Goal: Transaction & Acquisition: Purchase product/service

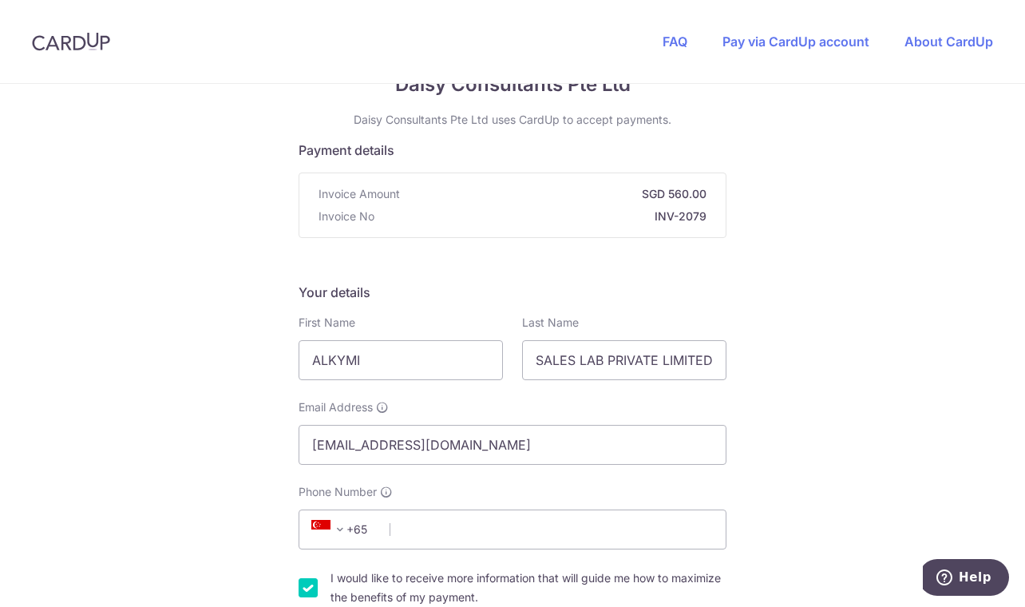
scroll to position [106, 0]
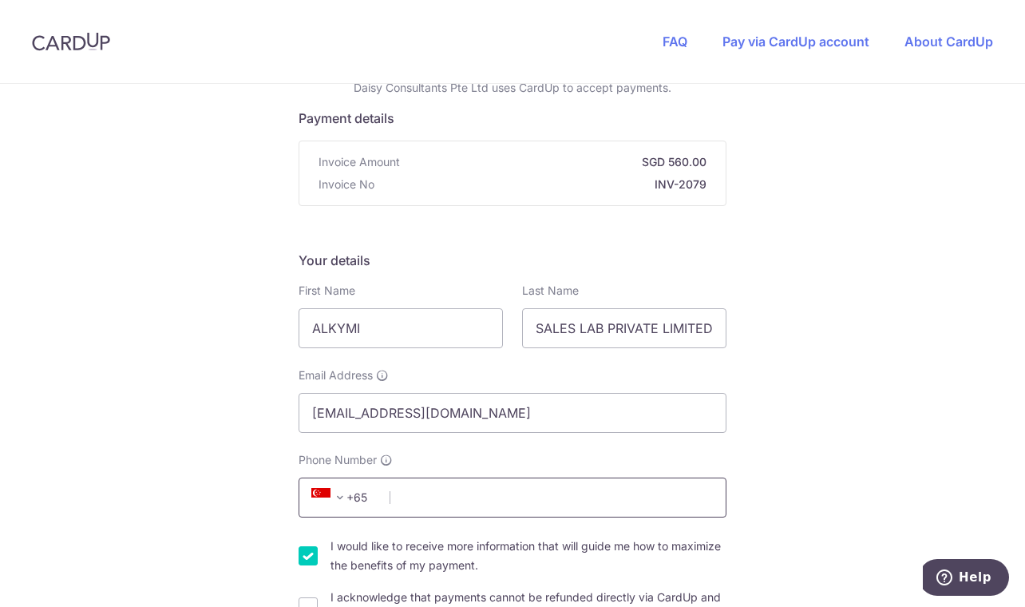
drag, startPoint x: 532, startPoint y: 477, endPoint x: 513, endPoint y: 493, distance: 24.3
click at [531, 477] on div "Phone Number +376 +971 +93 +1268 +1264 +355 +374 +244 +0 +54 +1684 +43 +61 +297…" at bounding box center [513, 484] width 428 height 65
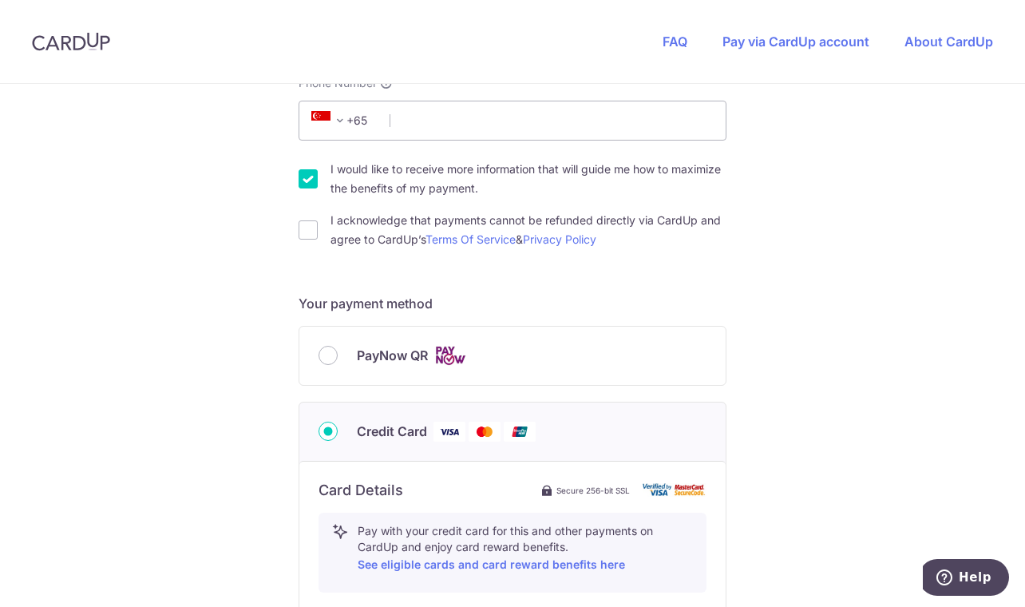
scroll to position [319, 0]
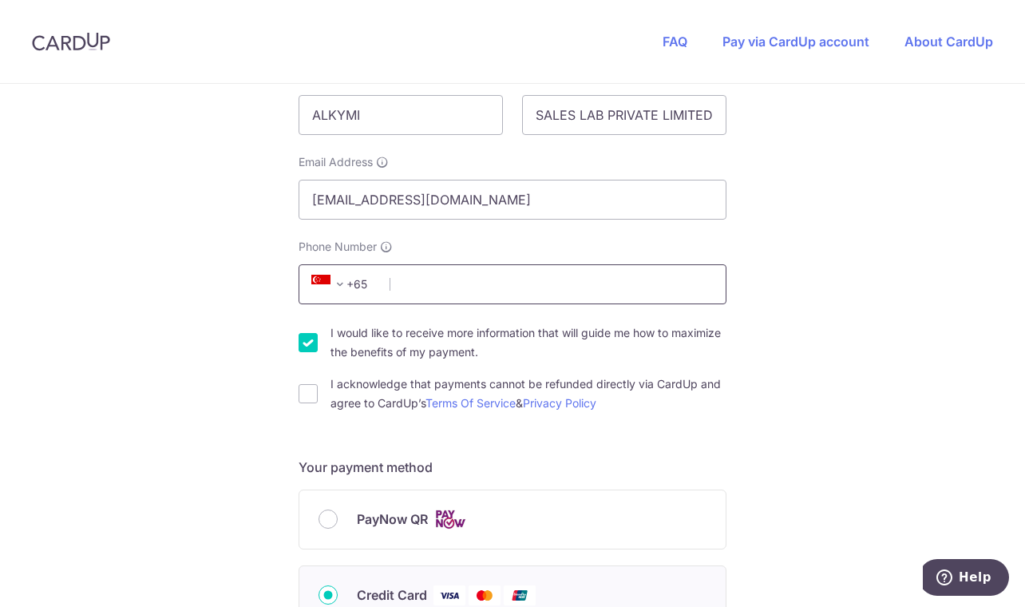
click at [460, 292] on input "Phone Number" at bounding box center [513, 284] width 428 height 40
type input "97307479"
click at [987, 227] on div "You are paying Daisy Consultants Pte Ltd Daisy Consultants Pte Ltd uses CardUp …" at bounding box center [512, 543] width 1025 height 1558
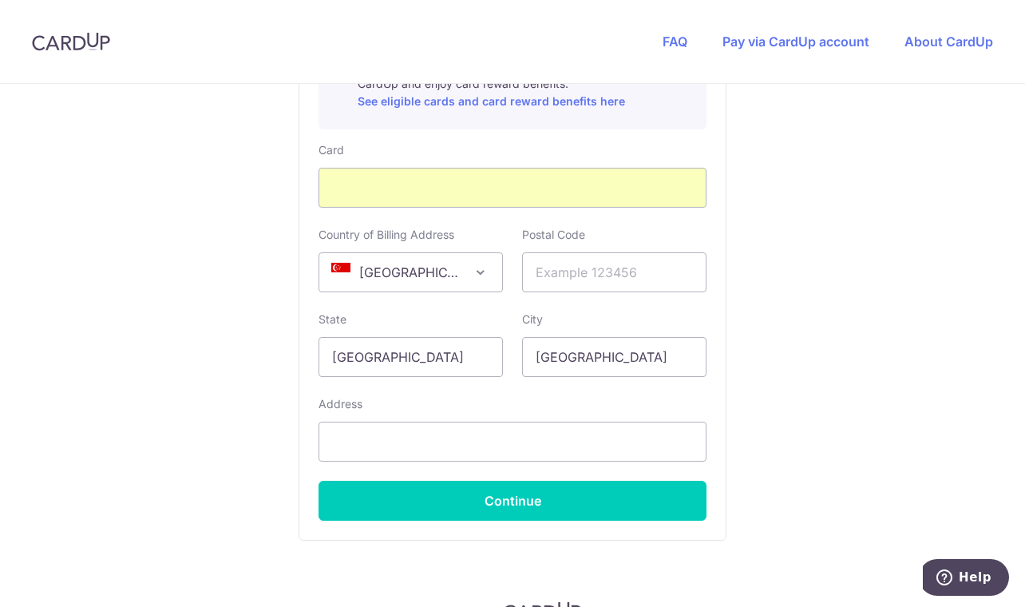
scroll to position [958, 0]
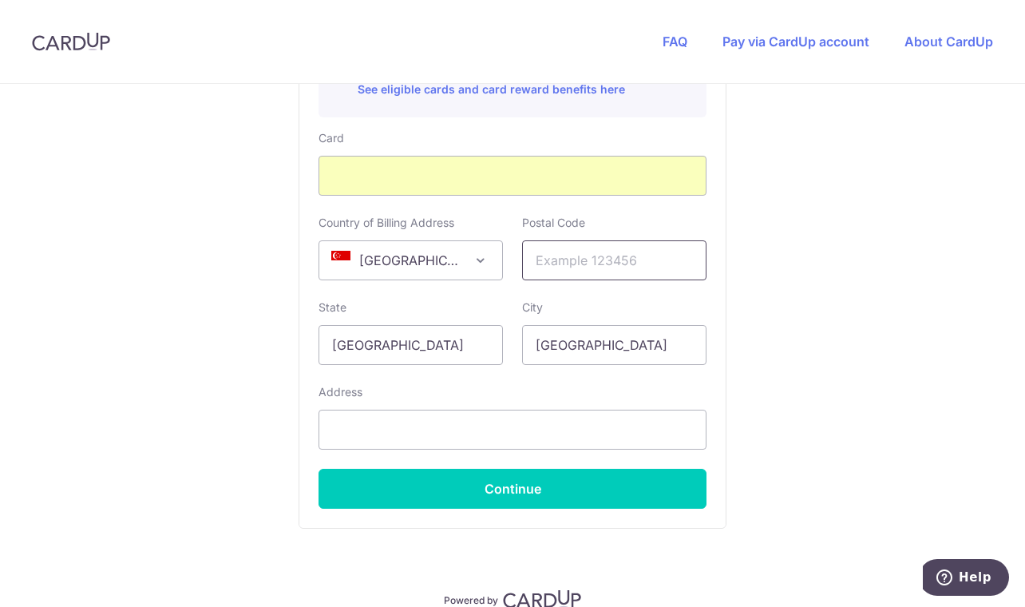
click at [579, 263] on input "text" at bounding box center [614, 260] width 184 height 40
type input "098406"
type input "8 [GEOGRAPHIC_DATA], 06-35"
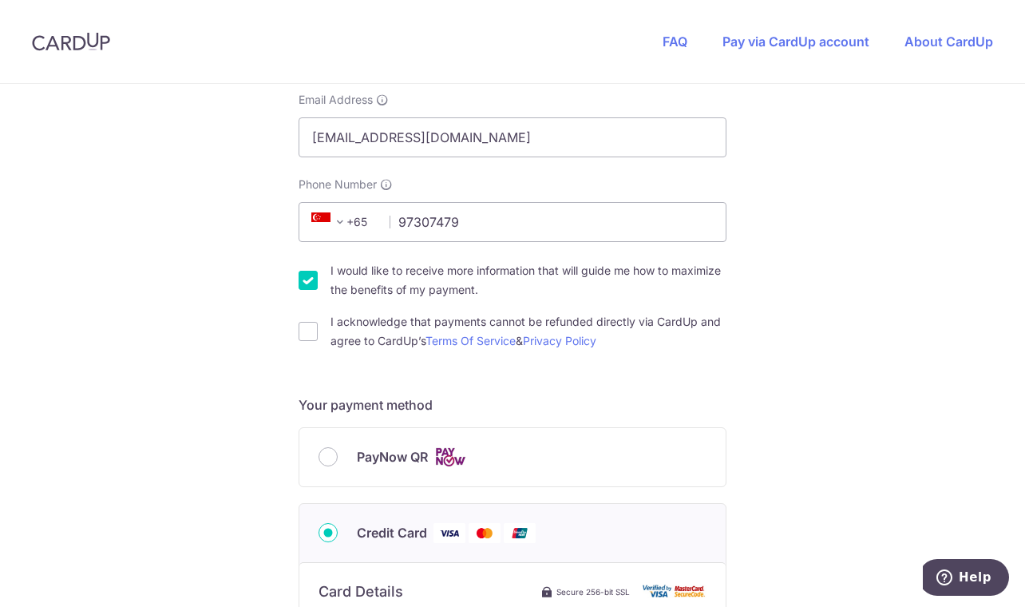
scroll to position [213, 0]
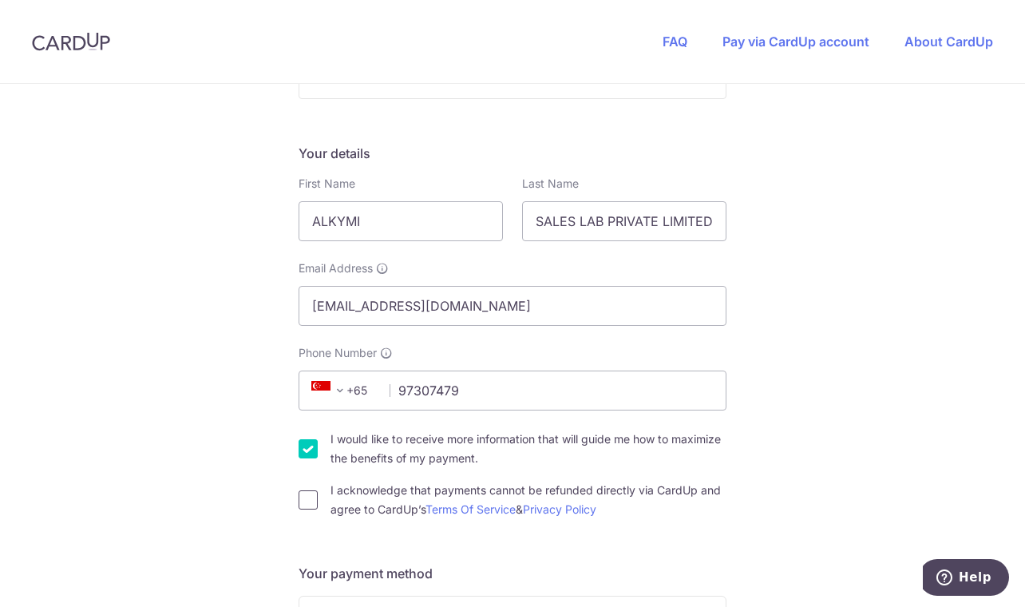
click at [307, 503] on input "I acknowledge that payments cannot be refunded directly via CardUp and agree to…" at bounding box center [308, 499] width 19 height 19
checkbox input "true"
click at [303, 444] on input "I would like to receive more information that will guide me how to maximize the…" at bounding box center [308, 448] width 19 height 19
checkbox input "false"
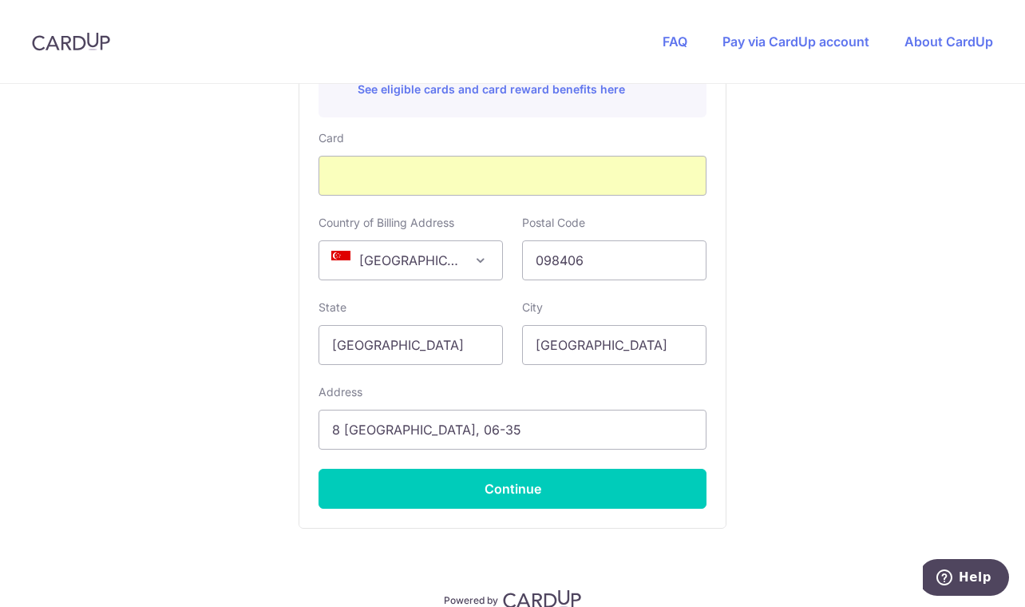
scroll to position [1035, 0]
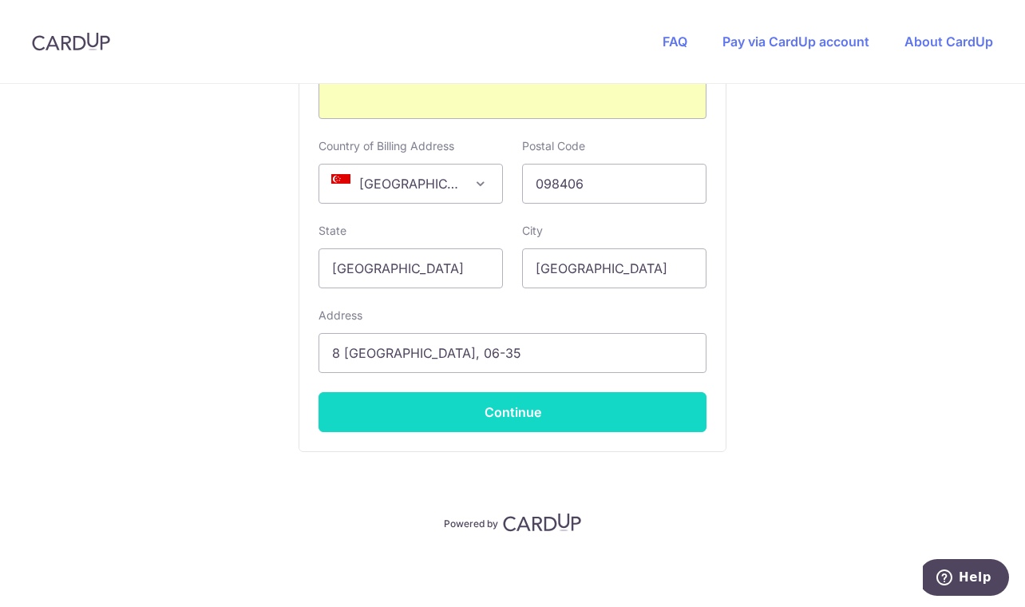
click at [542, 418] on button "Continue" at bounding box center [513, 412] width 388 height 40
type input "**** 2901"
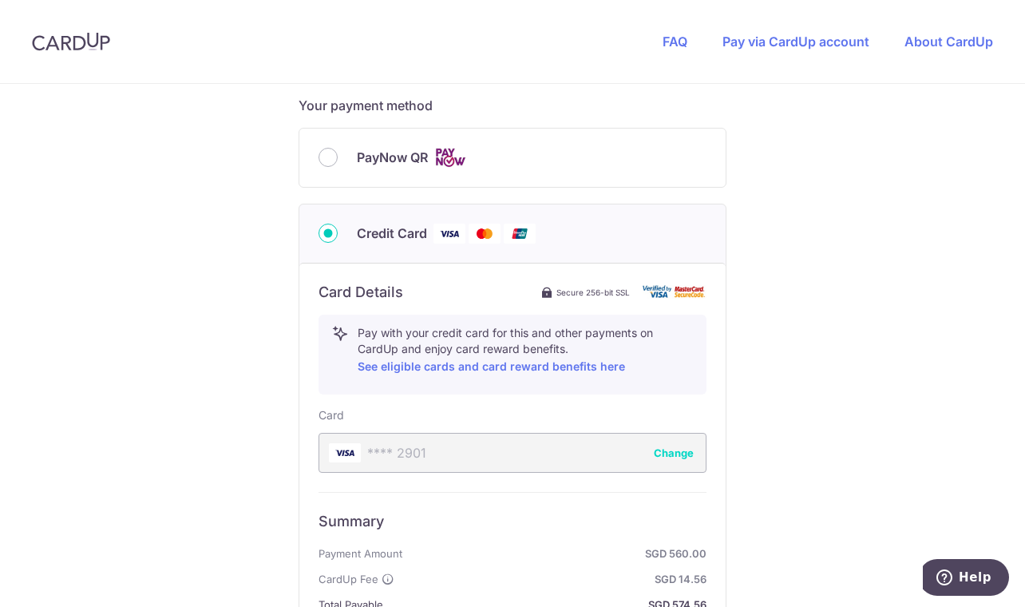
scroll to position [603, 0]
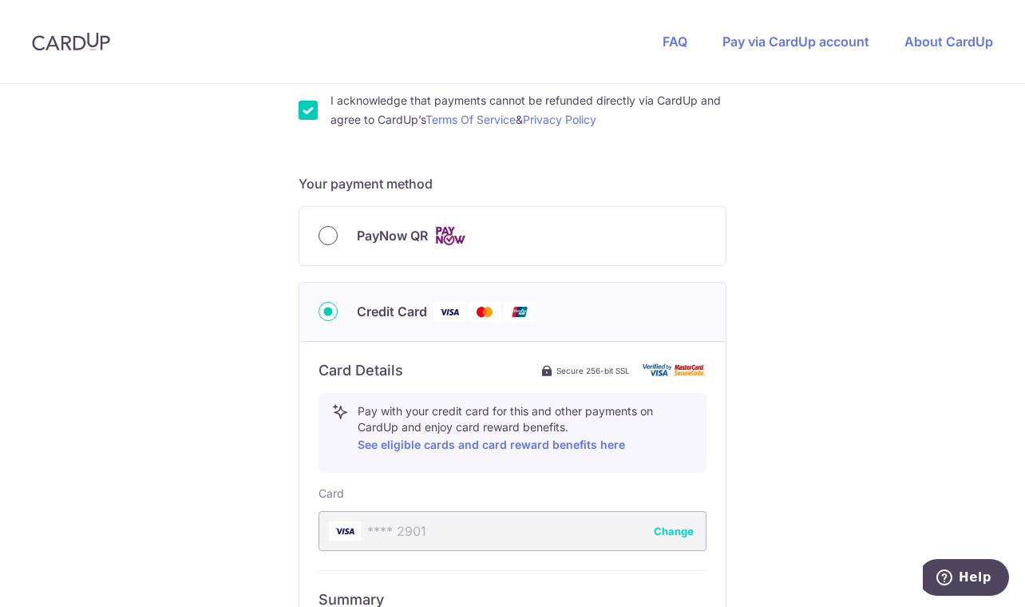
click at [319, 233] on input "PayNow QR" at bounding box center [328, 235] width 19 height 19
radio input "true"
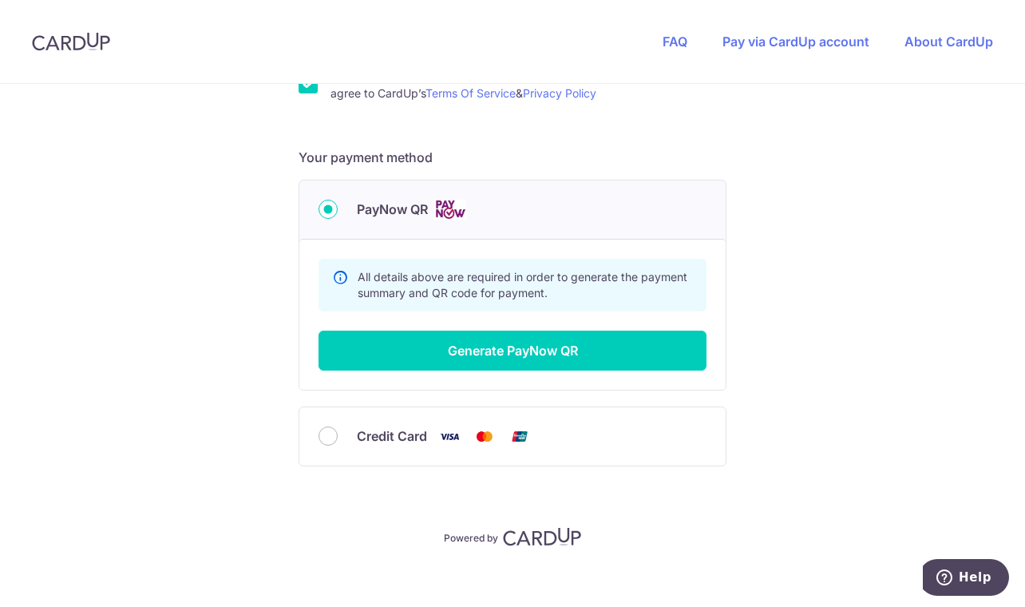
scroll to position [643, 0]
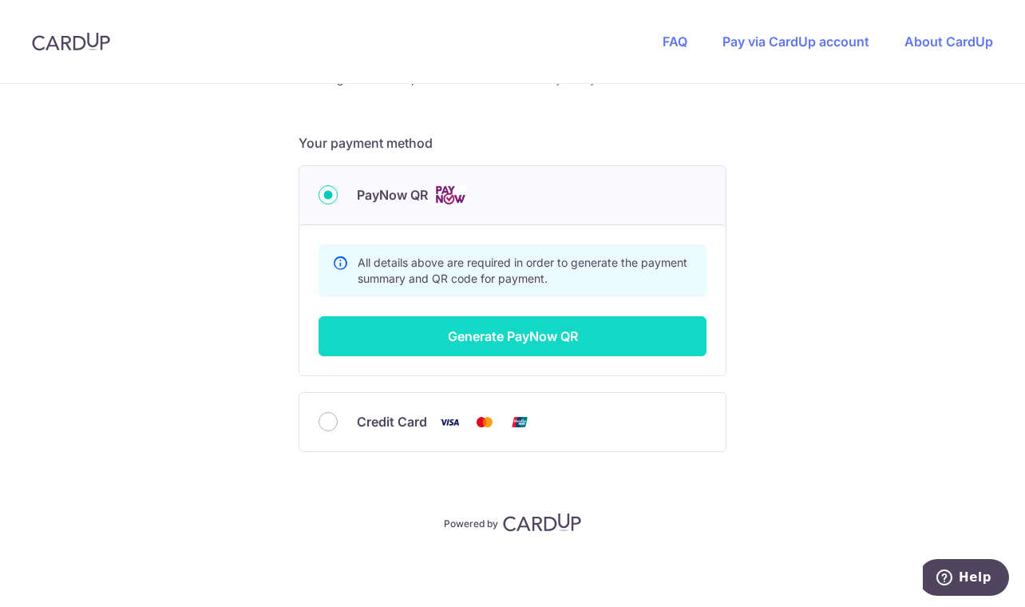
click at [528, 342] on button "Generate PayNow QR" at bounding box center [513, 336] width 388 height 40
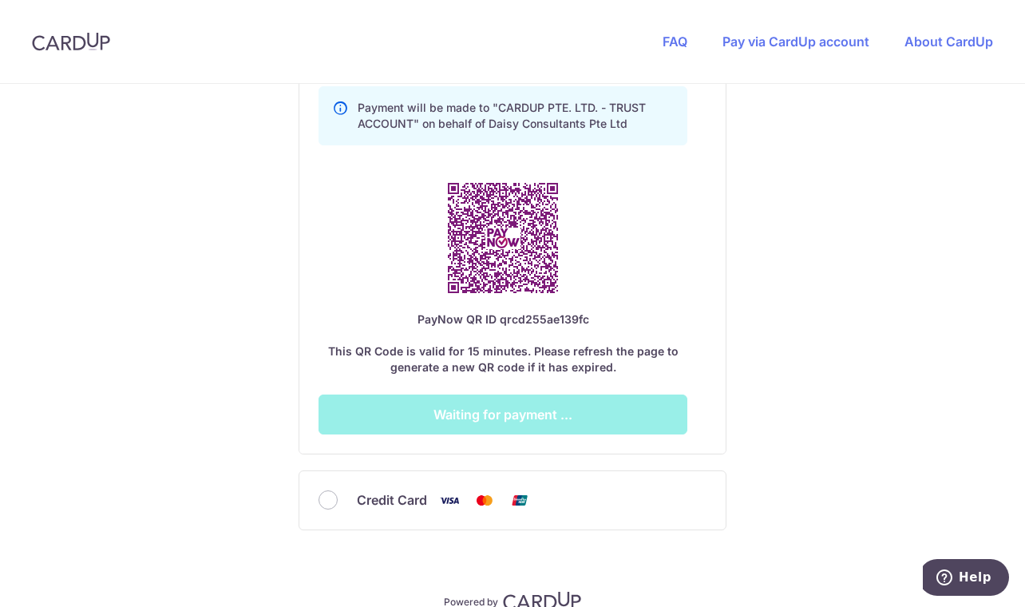
scroll to position [963, 0]
